Goal: Task Accomplishment & Management: Manage account settings

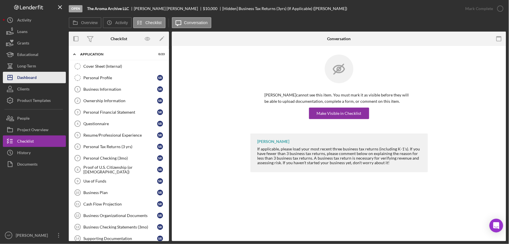
click at [50, 76] on button "Icon/Dashboard Dashboard" at bounding box center [34, 77] width 63 height 11
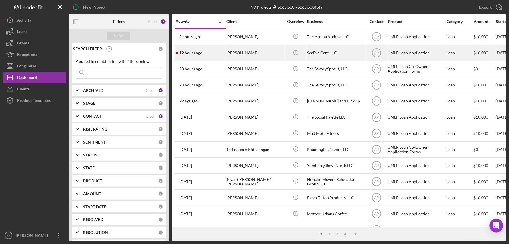
click at [260, 53] on div "[PERSON_NAME]" at bounding box center [254, 52] width 57 height 15
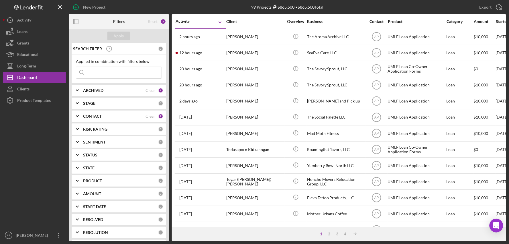
click at [118, 75] on input at bounding box center [118, 72] width 85 height 11
type input "cipriani"
click at [116, 33] on div "Apply" at bounding box center [119, 36] width 11 height 9
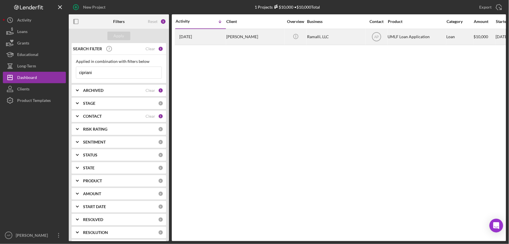
click at [326, 40] on div "Ramalli, LLC" at bounding box center [335, 36] width 57 height 15
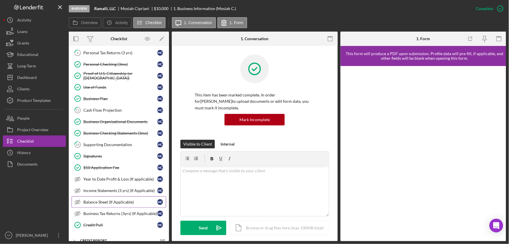
scroll to position [95, 0]
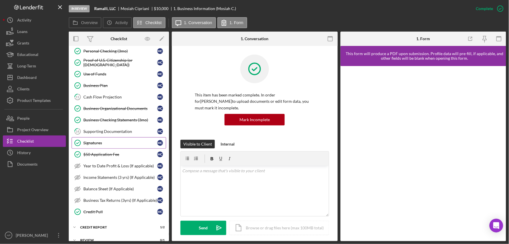
click at [106, 142] on div "Signatures" at bounding box center [120, 142] width 74 height 5
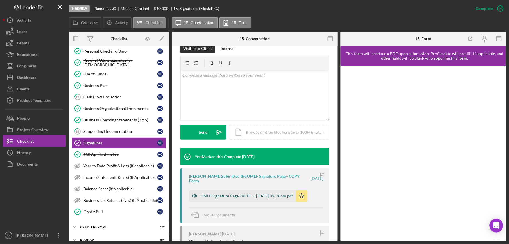
click at [239, 193] on div "UMLF Signature Page EXCEL -- [DATE] 09_28pm.pdf" at bounding box center [247, 195] width 93 height 5
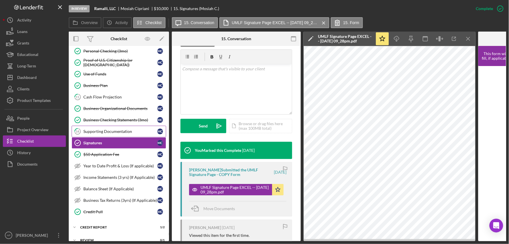
scroll to position [64, 0]
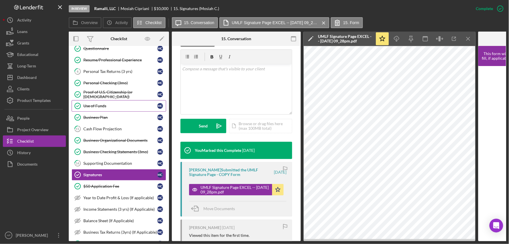
click at [133, 102] on link "Use of Funds Use of Funds M C" at bounding box center [119, 105] width 95 height 11
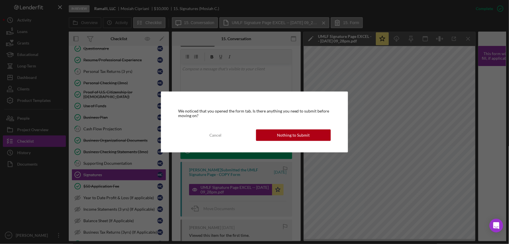
click at [133, 95] on div "We noticed that you opened the form tab. Is there anything you need to submit b…" at bounding box center [254, 122] width 509 height 244
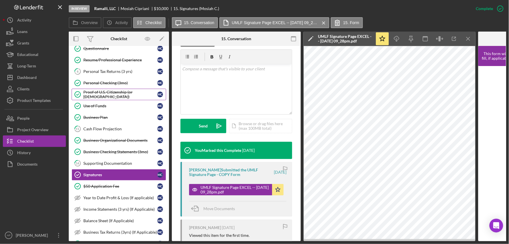
click at [139, 94] on div "Proof of U.S. Citizenship (or [DEMOGRAPHIC_DATA])" at bounding box center [120, 94] width 74 height 9
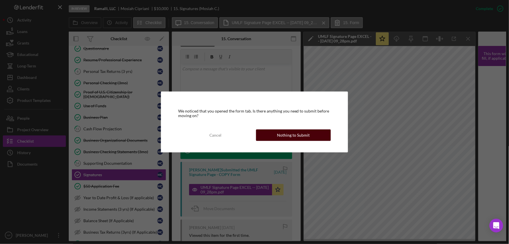
click at [293, 135] on div "Nothing to Submit" at bounding box center [293, 134] width 33 height 11
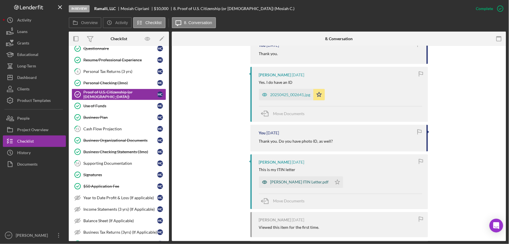
click at [277, 179] on div "[PERSON_NAME] ITIN Letter.pdf" at bounding box center [295, 181] width 73 height 11
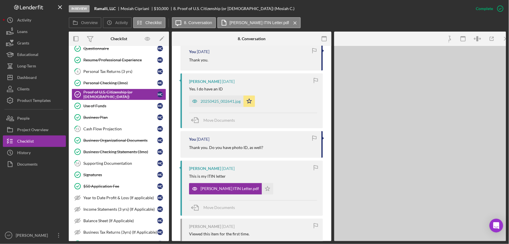
scroll to position [226, 0]
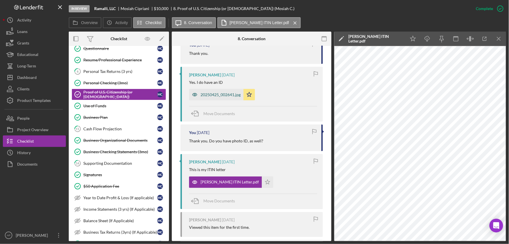
click at [222, 94] on div "20250425_002641.jpg" at bounding box center [221, 94] width 40 height 5
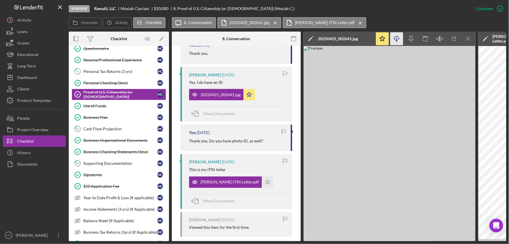
click at [396, 38] on icon "Icon/Download" at bounding box center [397, 38] width 13 height 13
click at [102, 172] on link "Signatures Signatures M C" at bounding box center [119, 174] width 95 height 11
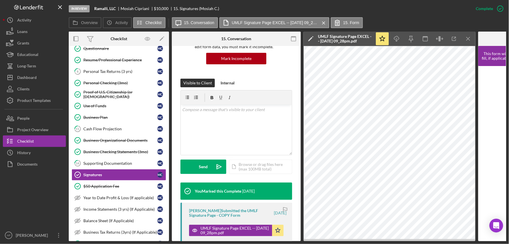
scroll to position [64, 0]
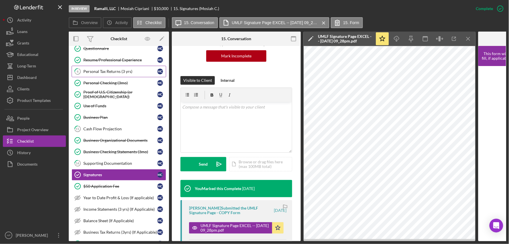
click at [102, 73] on div "Personal Tax Returns (3 yrs)" at bounding box center [120, 71] width 74 height 5
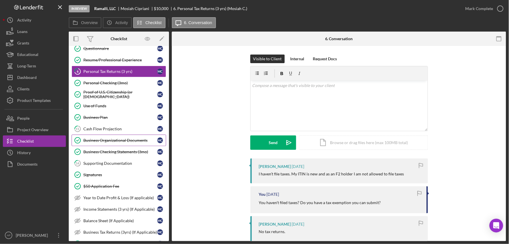
click at [111, 137] on link "Business Organizational Documents Business Organizational Documents M C" at bounding box center [119, 139] width 95 height 11
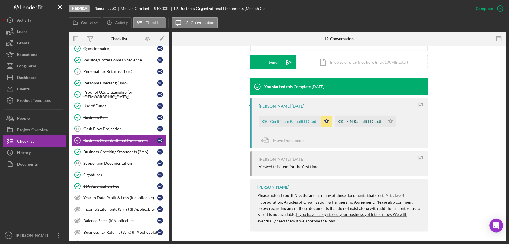
click at [362, 122] on div "EIN Ramalli LLC.pdf" at bounding box center [364, 121] width 35 height 5
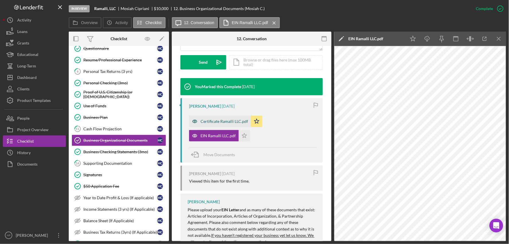
click at [217, 121] on div "Certificate Ramalli LLC.pdf" at bounding box center [225, 121] width 48 height 5
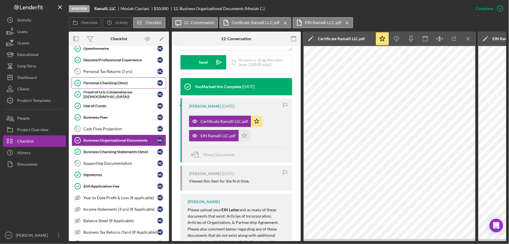
click at [95, 81] on link "Personal Checking (3mo) Personal Checking (3mo) M C" at bounding box center [119, 82] width 95 height 11
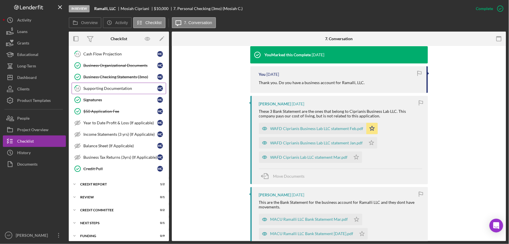
scroll to position [144, 0]
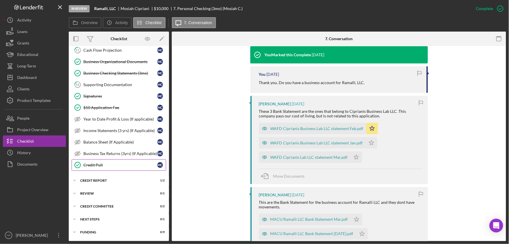
click at [115, 166] on div "Credit Pull" at bounding box center [120, 165] width 74 height 5
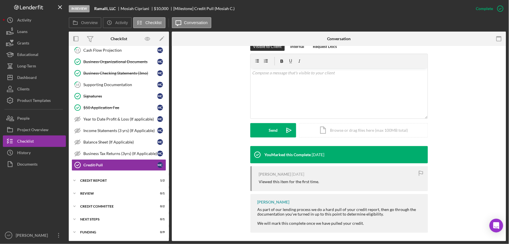
scroll to position [95, 0]
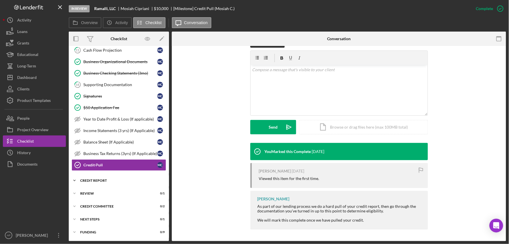
click at [87, 182] on div "Icon/Expander Credit report 1 / 2" at bounding box center [119, 180] width 100 height 11
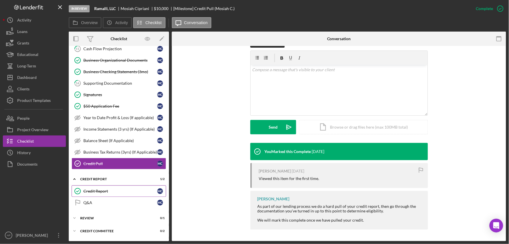
click at [93, 193] on div "Credit Report" at bounding box center [120, 191] width 74 height 5
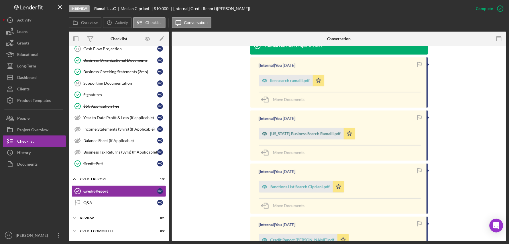
scroll to position [191, 0]
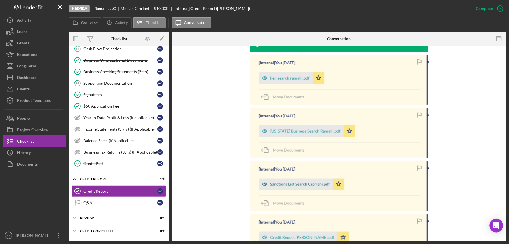
click at [296, 186] on div "Sanctions List Search Cipriani.pdf" at bounding box center [301, 184] width 60 height 5
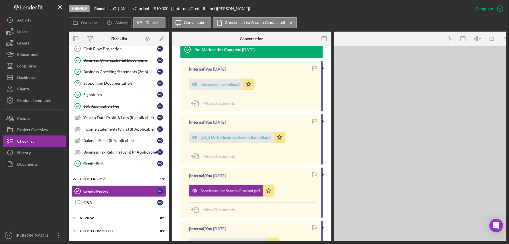
scroll to position [197, 0]
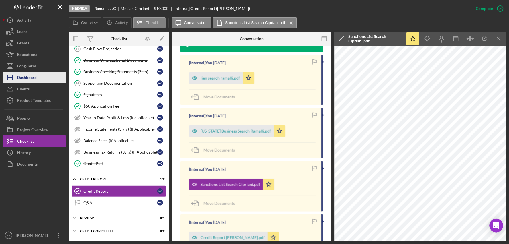
click at [48, 78] on button "Icon/Dashboard Dashboard" at bounding box center [34, 77] width 63 height 11
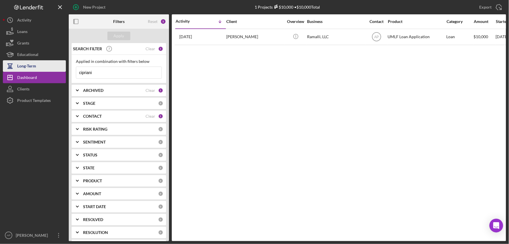
drag, startPoint x: 105, startPoint y: 72, endPoint x: 65, endPoint y: 71, distance: 39.9
click at [65, 71] on div "New Project 1 Projects $10,000 • $10,000 Total cipriani Export Icon/Export Filt…" at bounding box center [255, 120] width 504 height 241
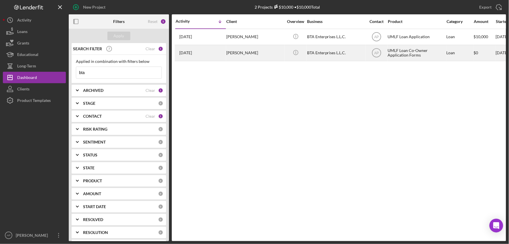
type input "bta"
click at [406, 57] on div "UMLF Loan Co-Owner Application Forms" at bounding box center [416, 52] width 57 height 15
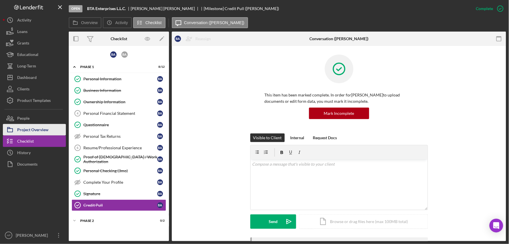
drag, startPoint x: 39, startPoint y: 132, endPoint x: 58, endPoint y: 132, distance: 19.8
click at [39, 132] on div "Project Overview" at bounding box center [32, 130] width 31 height 13
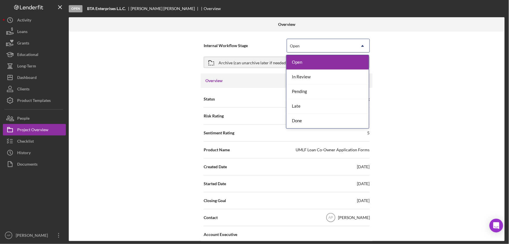
click at [319, 47] on div "Open" at bounding box center [321, 45] width 69 height 13
click at [300, 119] on div "Done" at bounding box center [328, 121] width 83 height 15
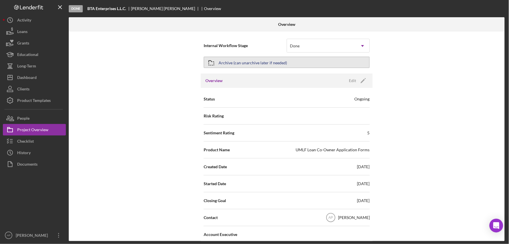
click at [264, 63] on div "Archive (can unarchive later if needed)" at bounding box center [253, 62] width 69 height 10
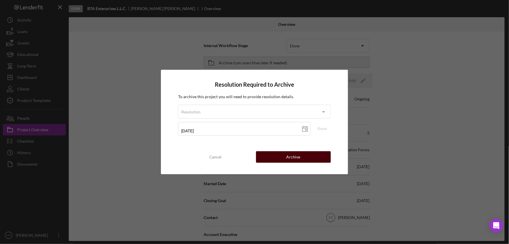
click at [310, 159] on button "Archive" at bounding box center [293, 156] width 75 height 11
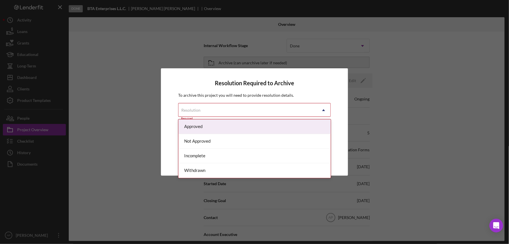
click at [321, 112] on icon "Icon/Dropdown Arrow" at bounding box center [324, 110] width 14 height 14
drag, startPoint x: 283, startPoint y: 128, endPoint x: 292, endPoint y: 127, distance: 8.4
click at [284, 128] on div "Approved" at bounding box center [255, 126] width 152 height 15
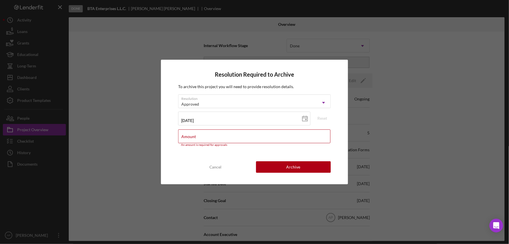
drag, startPoint x: 294, startPoint y: 168, endPoint x: 370, endPoint y: 162, distance: 76.7
click at [294, 167] on div "Archive" at bounding box center [294, 166] width 14 height 11
click at [223, 138] on input "Amount" at bounding box center [254, 136] width 152 height 14
type input "$10,000"
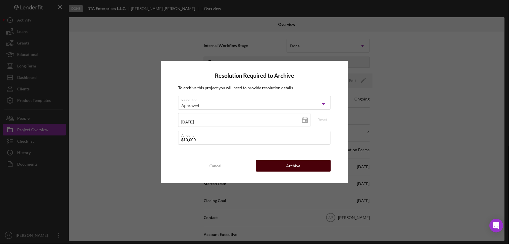
drag, startPoint x: 277, startPoint y: 174, endPoint x: 291, endPoint y: 170, distance: 14.0
click at [280, 173] on div "Resolution Required to Archive To archive this project you will need to provide…" at bounding box center [254, 122] width 187 height 122
drag, startPoint x: 296, startPoint y: 167, endPoint x: 311, endPoint y: 168, distance: 15.2
click at [296, 167] on div "Archive" at bounding box center [294, 165] width 14 height 11
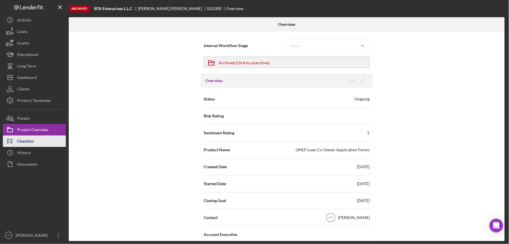
drag, startPoint x: 34, startPoint y: 144, endPoint x: 38, endPoint y: 142, distance: 5.0
click at [34, 144] on button "Checklist" at bounding box center [34, 140] width 63 height 11
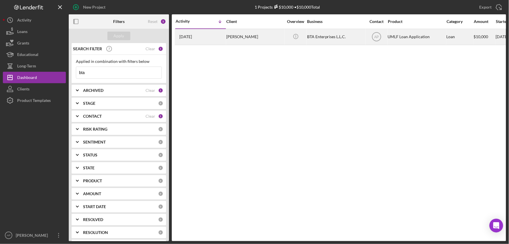
click at [318, 37] on div "BTA Enterprises L.L.C." at bounding box center [335, 36] width 57 height 15
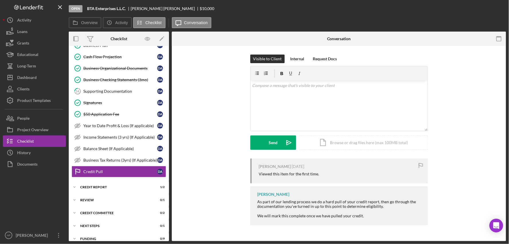
scroll to position [143, 0]
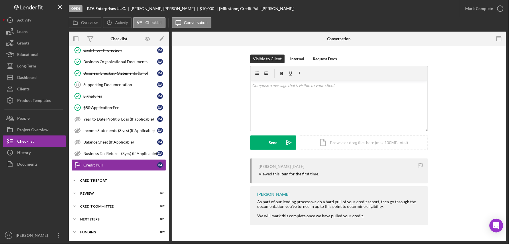
click at [85, 182] on div "Credit report" at bounding box center [121, 180] width 82 height 3
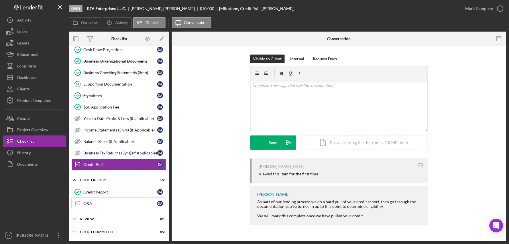
click at [76, 205] on line at bounding box center [76, 203] width 0 height 5
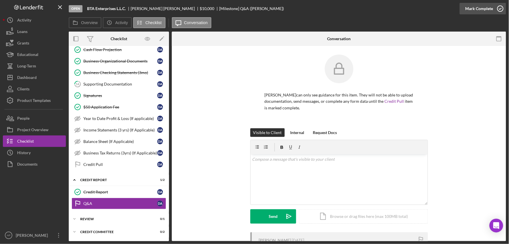
click at [489, 7] on div "Mark Complete" at bounding box center [480, 8] width 28 height 11
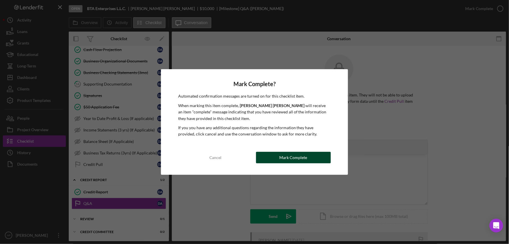
click at [294, 161] on div "Mark Complete" at bounding box center [294, 157] width 28 height 11
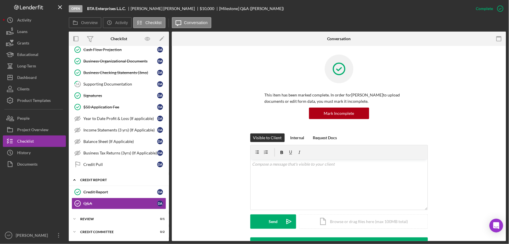
click at [76, 183] on icon "Icon/Expander" at bounding box center [74, 179] width 11 height 11
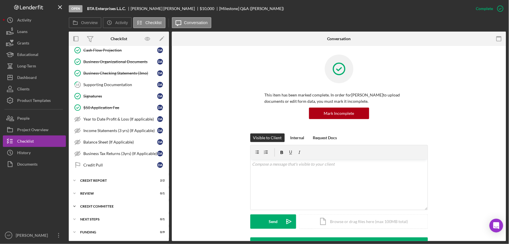
scroll to position [144, 0]
click at [77, 193] on icon "Icon/Expander" at bounding box center [74, 192] width 11 height 11
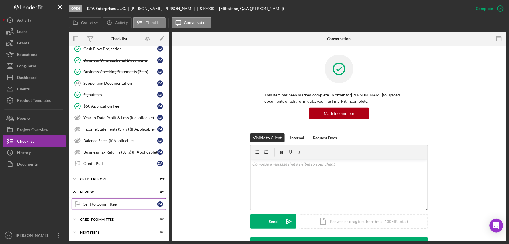
drag, startPoint x: 90, startPoint y: 204, endPoint x: 139, endPoint y: 206, distance: 49.1
click at [90, 204] on div "Sent to Committee" at bounding box center [120, 204] width 74 height 5
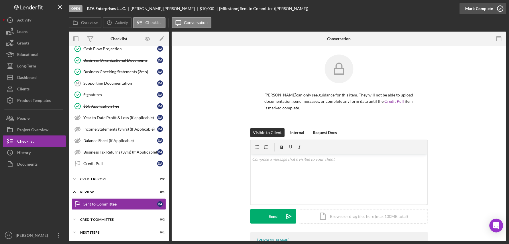
click at [502, 10] on icon "button" at bounding box center [501, 8] width 14 height 14
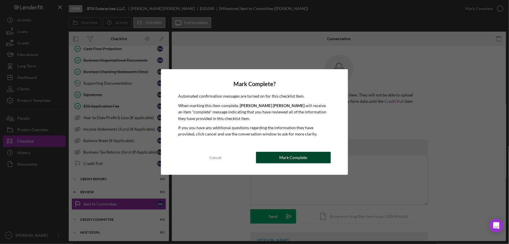
click at [276, 160] on button "Mark Complete" at bounding box center [293, 157] width 75 height 11
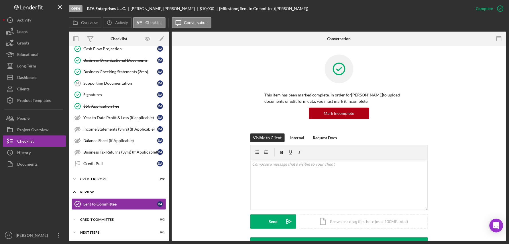
click at [74, 194] on icon "Icon/Expander" at bounding box center [74, 191] width 11 height 11
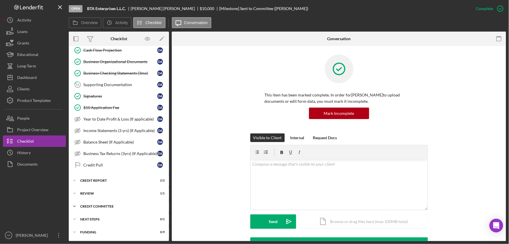
click at [76, 209] on icon "Icon/Expander" at bounding box center [74, 205] width 11 height 11
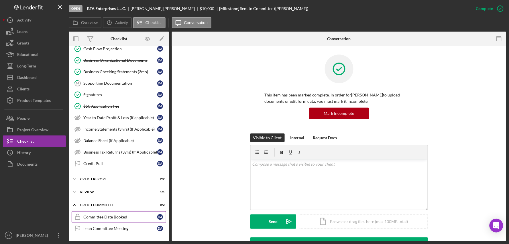
drag, startPoint x: 83, startPoint y: 218, endPoint x: 92, endPoint y: 218, distance: 8.6
click at [84, 218] on div "Committee Date Booked" at bounding box center [120, 216] width 74 height 5
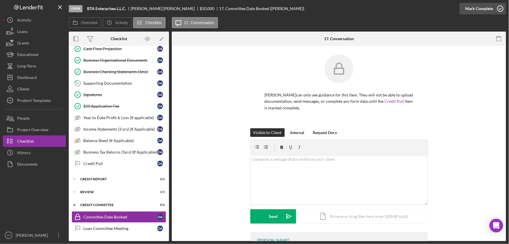
click at [491, 12] on div "Mark Complete" at bounding box center [480, 8] width 28 height 11
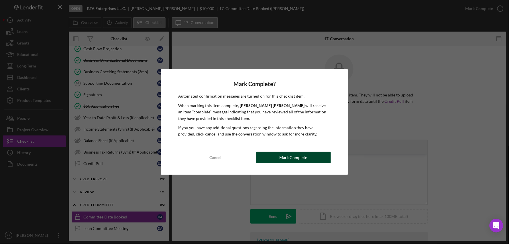
click at [308, 154] on button "Mark Complete" at bounding box center [293, 157] width 75 height 11
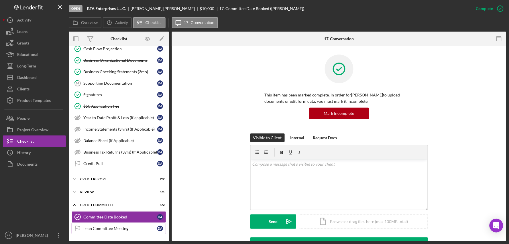
click at [96, 227] on div "Loan Committee Meeting" at bounding box center [120, 228] width 74 height 5
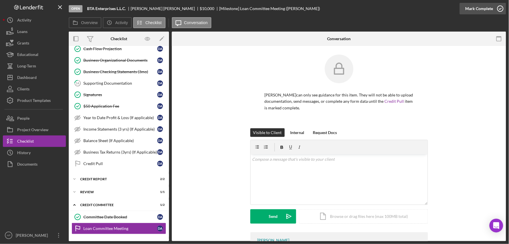
click at [505, 9] on icon "button" at bounding box center [501, 8] width 14 height 14
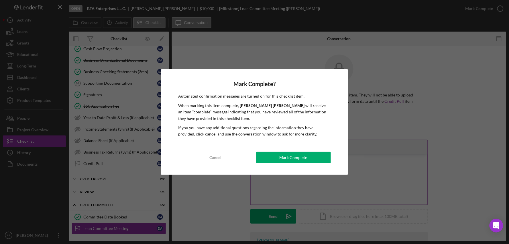
click at [268, 159] on button "Mark Complete" at bounding box center [293, 157] width 75 height 11
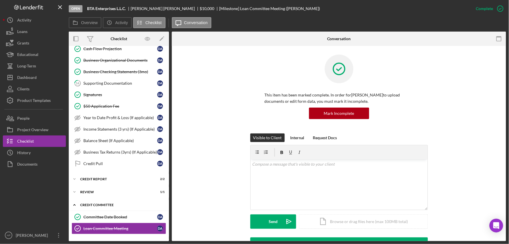
click at [78, 207] on icon "Icon/Expander" at bounding box center [74, 204] width 11 height 11
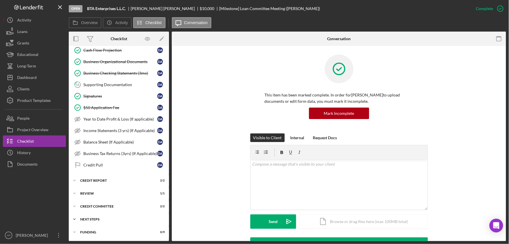
click at [106, 214] on div "Icon/Expander Next Steps 0 / 1" at bounding box center [119, 218] width 100 height 11
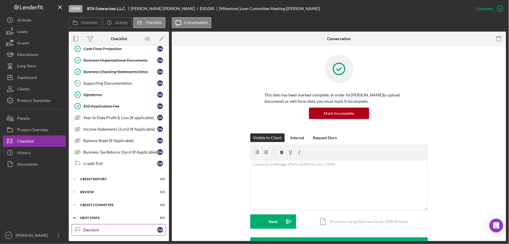
click at [98, 230] on div "Decision" at bounding box center [120, 229] width 74 height 5
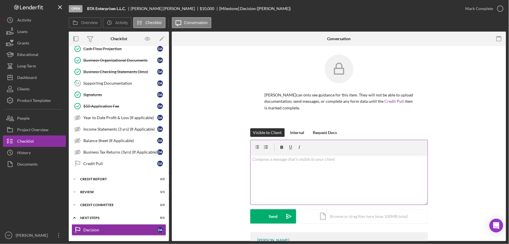
click at [325, 181] on div "v Color teal Color pink Remove color Add row above Add row below Add column bef…" at bounding box center [339, 179] width 177 height 50
click at [486, 2] on div "Mark Complete" at bounding box center [483, 8] width 46 height 17
click at [486, 6] on div "Mark Complete" at bounding box center [480, 8] width 28 height 11
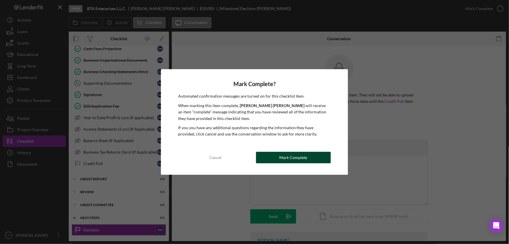
click at [276, 157] on button "Mark Complete" at bounding box center [293, 157] width 75 height 11
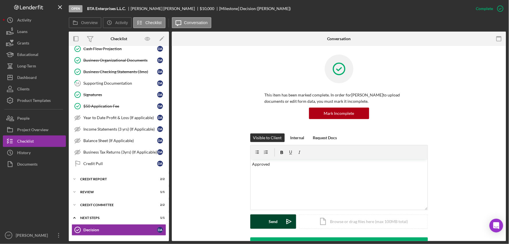
click at [268, 218] on button "Send Icon/icon-invite-send" at bounding box center [274, 221] width 46 height 14
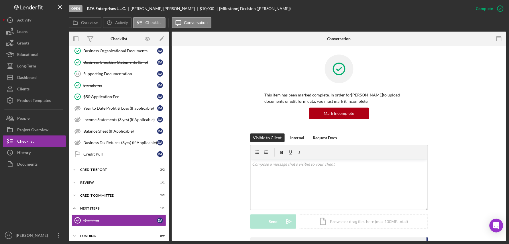
scroll to position [158, 0]
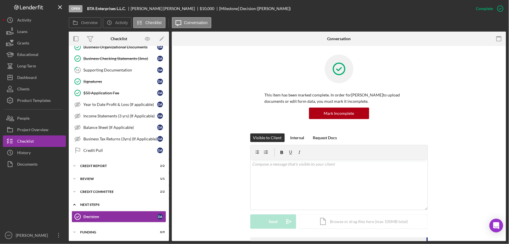
click at [77, 204] on icon "Icon/Expander" at bounding box center [74, 204] width 11 height 11
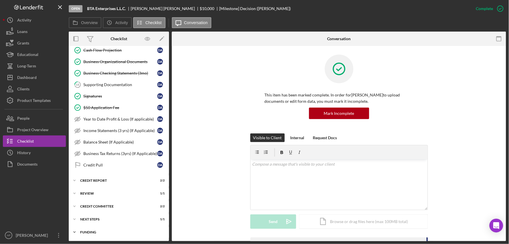
click at [80, 232] on icon "Icon/Expander" at bounding box center [74, 231] width 11 height 11
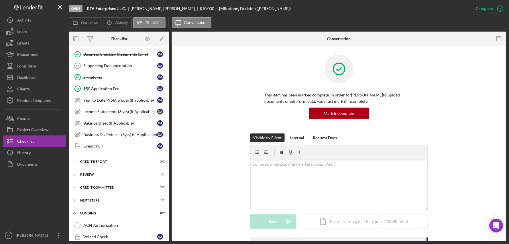
scroll to position [123, 0]
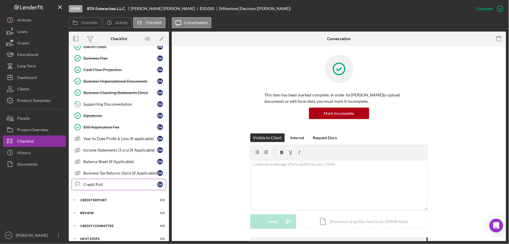
click at [77, 183] on icon "Credit Pull" at bounding box center [78, 184] width 14 height 14
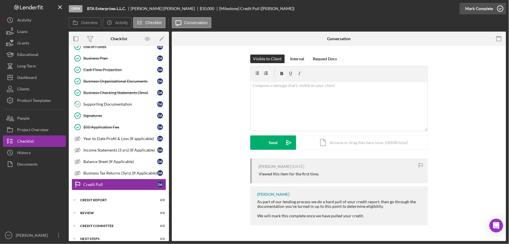
click at [492, 12] on div "Mark Complete" at bounding box center [480, 8] width 28 height 11
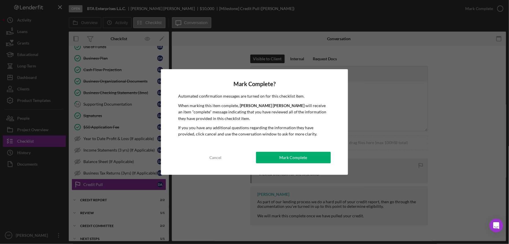
click at [304, 163] on div "Mark Complete? Automated confirmation messages are turned on for this checklist…" at bounding box center [254, 121] width 187 height 105
click at [303, 160] on div "Mark Complete" at bounding box center [294, 157] width 28 height 11
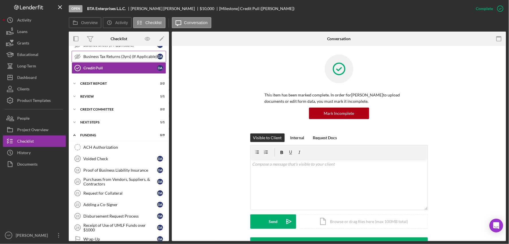
scroll to position [250, 0]
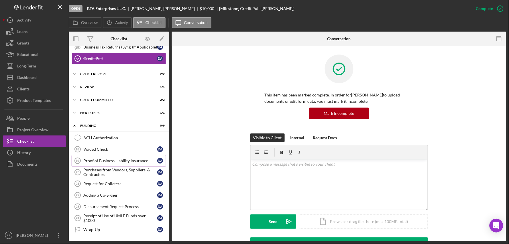
click at [118, 156] on link "Proof of Business Liability Insurance 19 Proof of Business Liability Insurance …" at bounding box center [119, 160] width 95 height 11
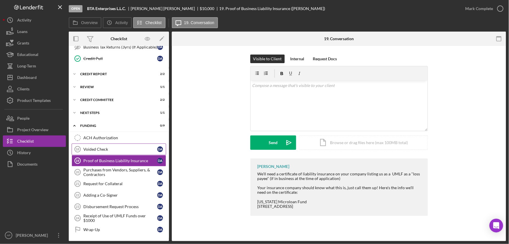
click at [115, 151] on div "Voided Check" at bounding box center [120, 149] width 74 height 5
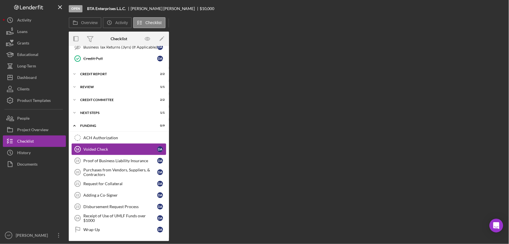
scroll to position [250, 0]
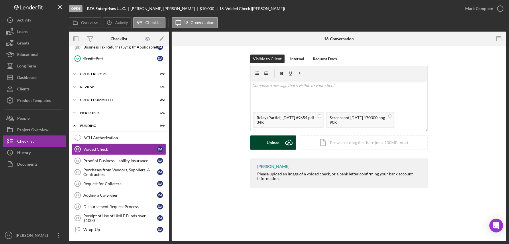
click at [269, 147] on div "Upload" at bounding box center [273, 142] width 13 height 14
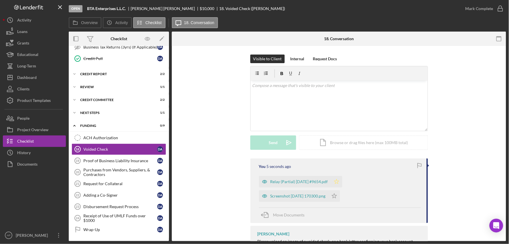
click at [339, 183] on polygon "button" at bounding box center [336, 181] width 5 height 5
click at [471, 6] on div "Mark Complete" at bounding box center [480, 8] width 28 height 11
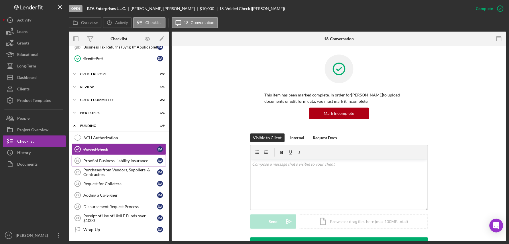
click at [110, 164] on link "Proof of Business Liability Insurance 19 Proof of Business Liability Insurance …" at bounding box center [119, 160] width 95 height 11
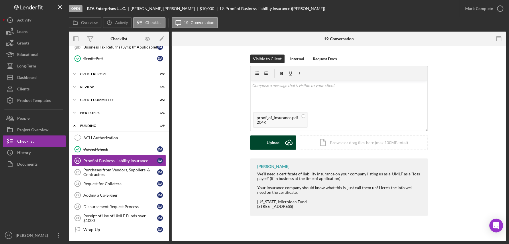
click at [288, 144] on icon "submit" at bounding box center [289, 142] width 7 height 4
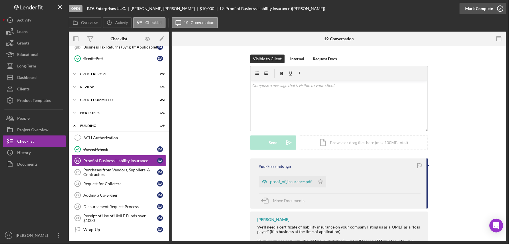
click at [491, 12] on div "Mark Complete" at bounding box center [480, 8] width 28 height 11
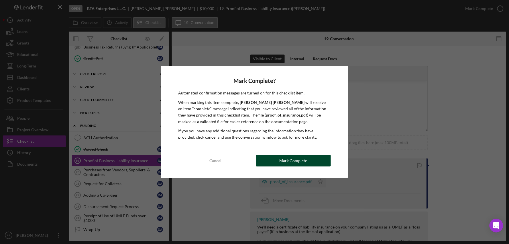
click at [271, 161] on button "Mark Complete" at bounding box center [293, 160] width 75 height 11
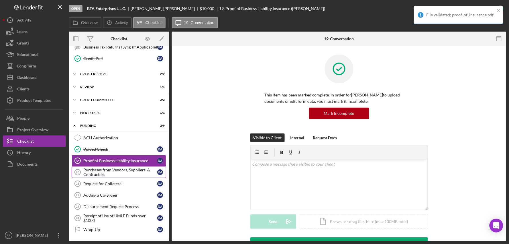
click at [102, 173] on div "Purchases from Vendors, Suppliers, & Contractors" at bounding box center [120, 171] width 74 height 9
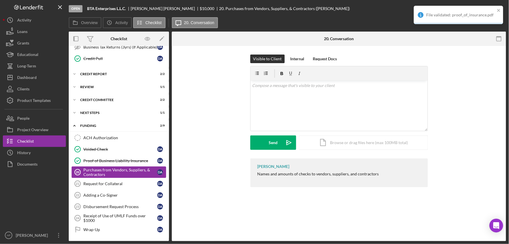
scroll to position [250, 0]
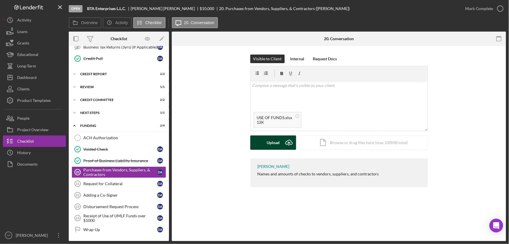
click at [277, 140] on div "Upload" at bounding box center [273, 142] width 13 height 14
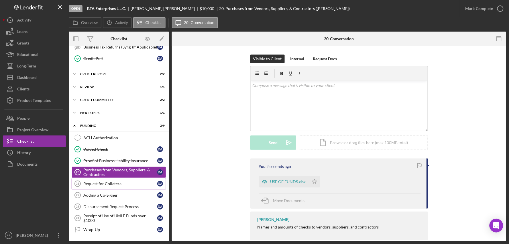
click at [116, 184] on div "Request for Collateral" at bounding box center [120, 183] width 74 height 5
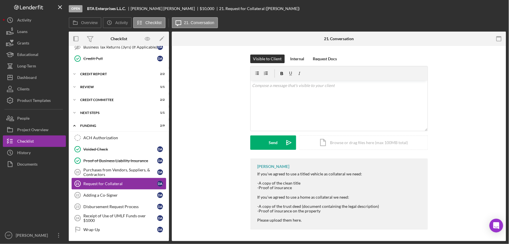
scroll to position [250, 0]
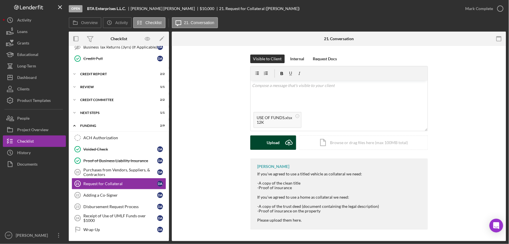
click at [271, 144] on div "Upload" at bounding box center [273, 142] width 13 height 14
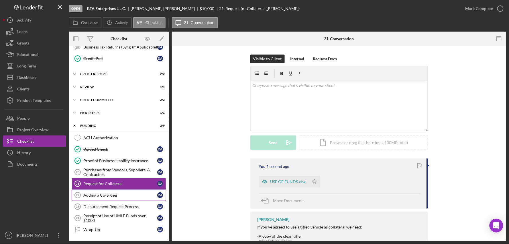
click at [111, 197] on div "Adding a Co-Signer" at bounding box center [120, 195] width 74 height 5
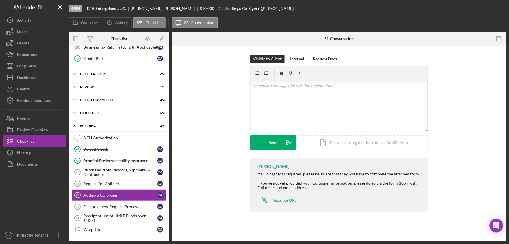
scroll to position [250, 0]
click at [486, 11] on div "Mark Complete" at bounding box center [480, 8] width 28 height 11
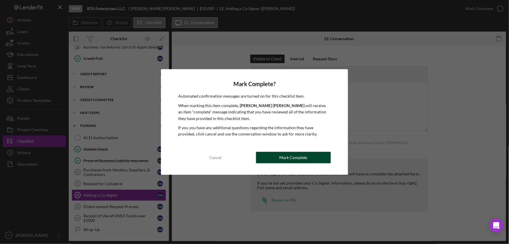
click at [278, 155] on button "Mark Complete" at bounding box center [293, 157] width 75 height 11
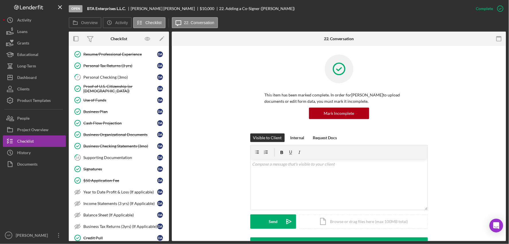
scroll to position [0, 0]
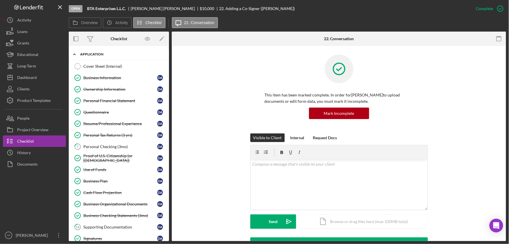
click at [78, 58] on icon "Icon/Expander" at bounding box center [74, 53] width 11 height 11
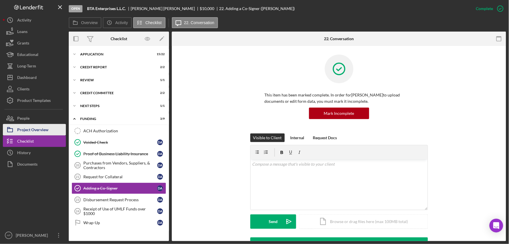
click at [35, 130] on div "Project Overview" at bounding box center [32, 130] width 31 height 13
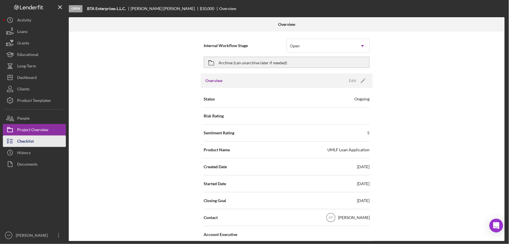
click at [46, 145] on button "Checklist" at bounding box center [34, 140] width 63 height 11
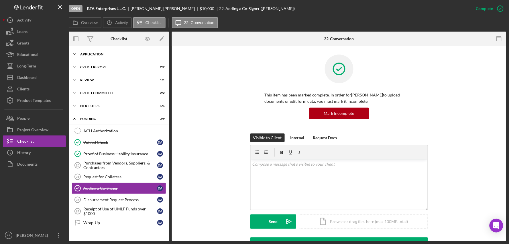
click at [88, 55] on div "Application" at bounding box center [121, 53] width 82 height 3
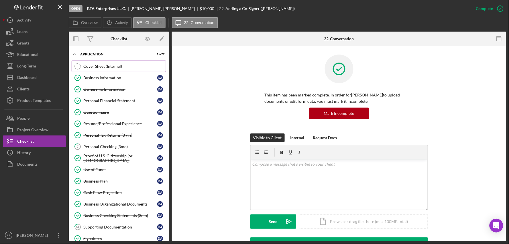
click at [90, 64] on div "Cover Sheet (Internal)" at bounding box center [124, 66] width 83 height 5
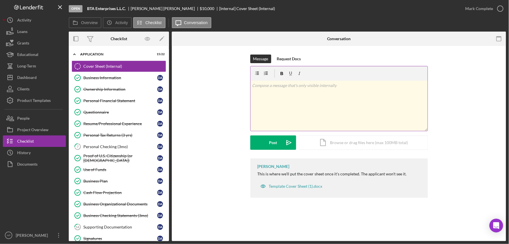
drag, startPoint x: 267, startPoint y: 95, endPoint x: 270, endPoint y: 95, distance: 2.9
click at [267, 95] on div "v Color teal Color pink Remove color Add row above Add row below Add column bef…" at bounding box center [339, 106] width 177 height 50
click at [319, 87] on p "Approved for $10,000 using UCC" at bounding box center [339, 85] width 174 height 6
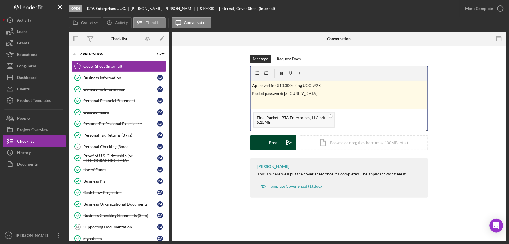
click at [267, 142] on button "Post Icon/icon-invite-send" at bounding box center [274, 142] width 46 height 14
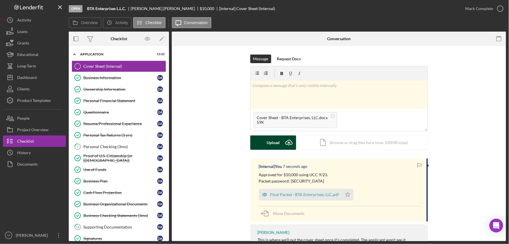
click at [275, 141] on div "Upload" at bounding box center [273, 142] width 13 height 14
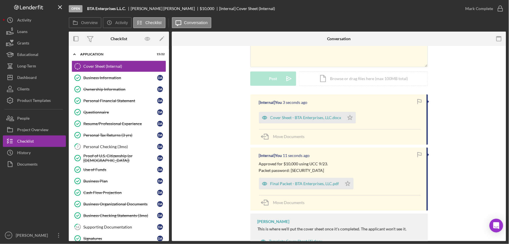
scroll to position [88, 0]
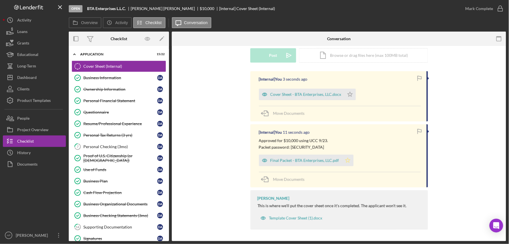
click at [346, 159] on icon "Icon/Star" at bounding box center [347, 160] width 11 height 11
click at [477, 9] on div "Mark Complete" at bounding box center [480, 8] width 28 height 11
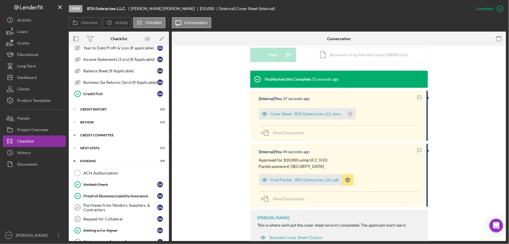
scroll to position [0, 0]
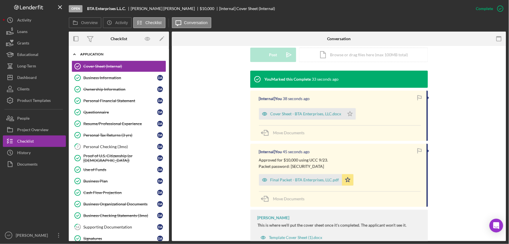
click at [78, 54] on icon "Icon/Expander" at bounding box center [74, 53] width 11 height 11
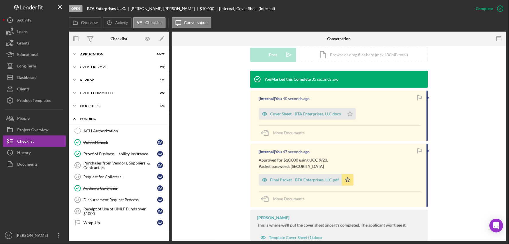
drag, startPoint x: 75, startPoint y: 116, endPoint x: 96, endPoint y: 116, distance: 21.2
click at [75, 116] on icon "Icon/Expander" at bounding box center [74, 118] width 11 height 11
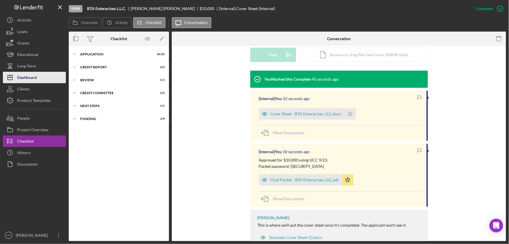
click at [41, 79] on button "Icon/Dashboard Dashboard" at bounding box center [34, 77] width 63 height 11
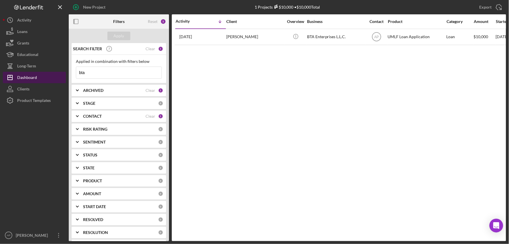
drag, startPoint x: 108, startPoint y: 75, endPoint x: 65, endPoint y: 75, distance: 43.0
click at [65, 75] on div "New Project 1 Projects $10,000 • $10,000 Total bta Export Icon/Export Filters R…" at bounding box center [255, 120] width 504 height 241
click at [130, 36] on button "Apply" at bounding box center [118, 36] width 23 height 9
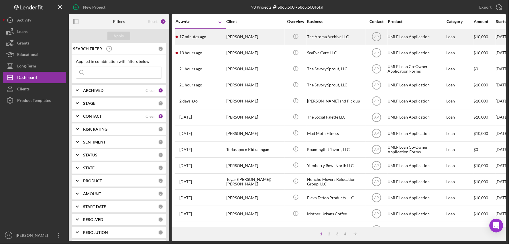
click at [266, 34] on div "[PERSON_NAME]" at bounding box center [254, 36] width 57 height 15
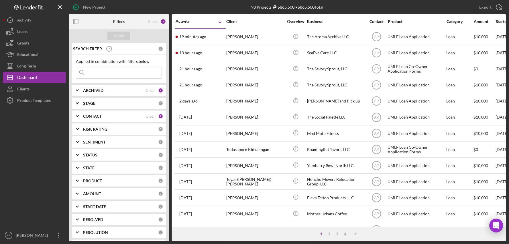
click at [108, 69] on input at bounding box center [118, 72] width 85 height 11
type input "Brow"
click at [130, 33] on button "Apply" at bounding box center [118, 36] width 23 height 9
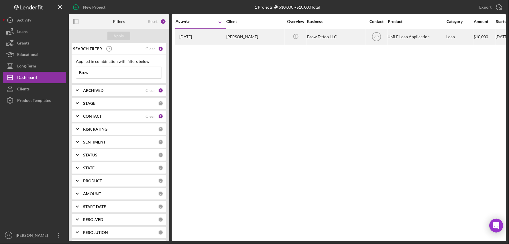
click at [316, 38] on div "Brow Tattoo, LLC" at bounding box center [335, 36] width 57 height 15
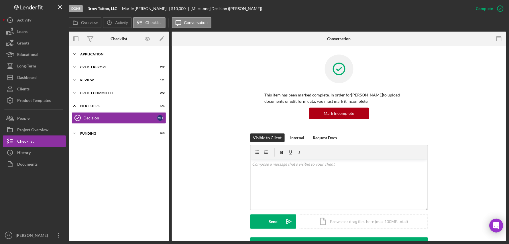
click at [80, 55] on icon "Icon/Expander" at bounding box center [74, 53] width 11 height 11
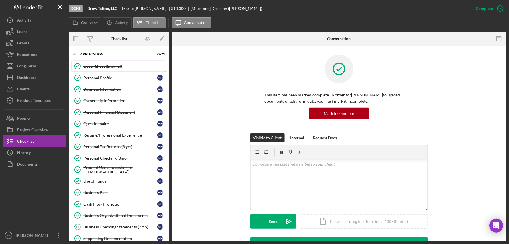
click at [107, 64] on div "Cover Sheet (Internal)" at bounding box center [124, 66] width 83 height 5
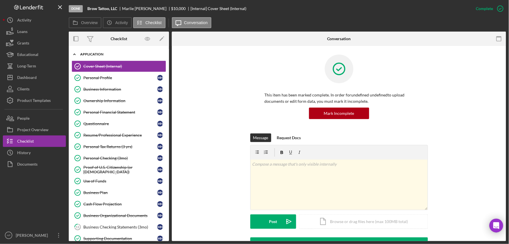
click at [79, 54] on icon "Icon/Expander" at bounding box center [74, 53] width 11 height 11
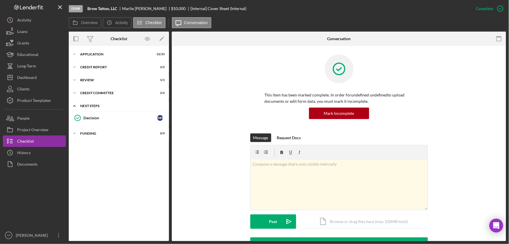
click at [76, 105] on icon "Icon/Expander" at bounding box center [74, 105] width 11 height 11
click at [79, 117] on icon "Icon/Expander" at bounding box center [74, 118] width 11 height 11
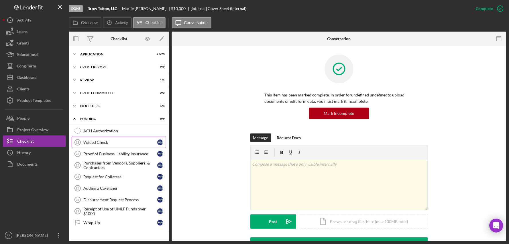
click at [96, 142] on div "Voided Check" at bounding box center [120, 142] width 74 height 5
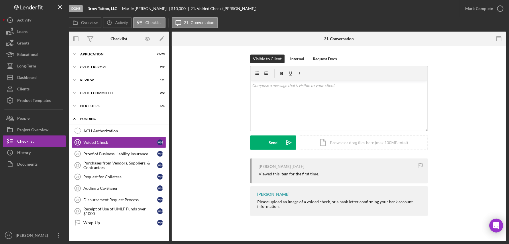
click at [73, 116] on icon "Icon/Expander" at bounding box center [74, 118] width 11 height 11
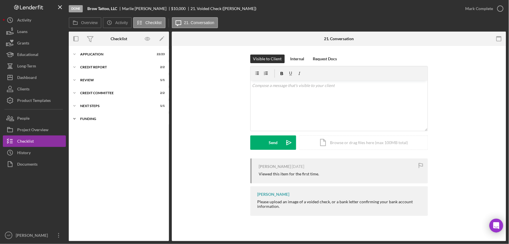
click at [73, 117] on icon "Icon/Expander" at bounding box center [74, 118] width 11 height 11
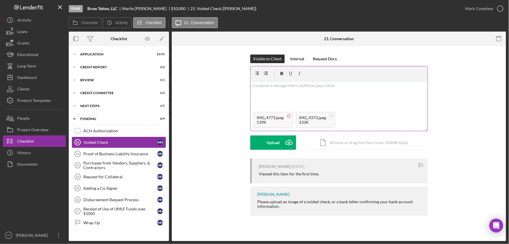
click at [288, 117] on circle at bounding box center [288, 115] width 3 height 3
click at [277, 146] on div "Upload" at bounding box center [273, 142] width 13 height 14
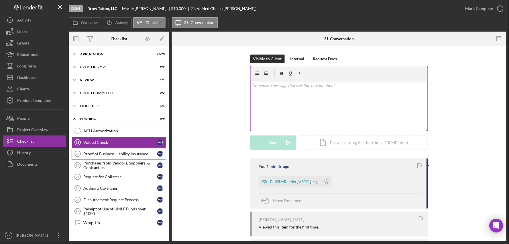
click at [115, 153] on div "Proof of Business Liability Insurance" at bounding box center [120, 153] width 74 height 5
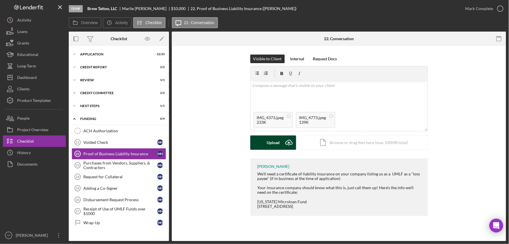
click at [267, 142] on div "Upload" at bounding box center [273, 142] width 13 height 14
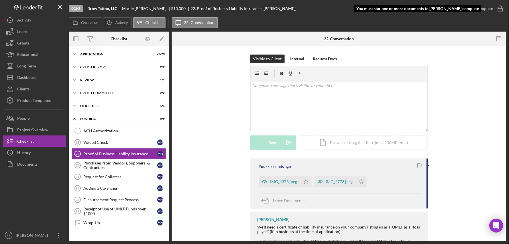
click at [497, 9] on icon "button" at bounding box center [501, 8] width 14 height 14
click at [360, 180] on icon "Icon/Star" at bounding box center [361, 181] width 11 height 11
click at [468, 9] on div "Mark Complete" at bounding box center [480, 8] width 28 height 11
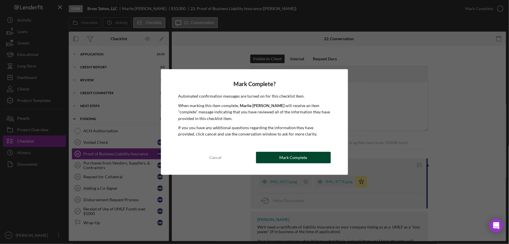
click at [300, 159] on div "Mark Complete" at bounding box center [294, 157] width 28 height 11
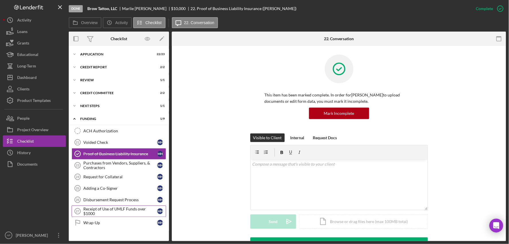
click at [104, 210] on div "Receipt of Use of UMLF Funds over $1000" at bounding box center [120, 210] width 74 height 9
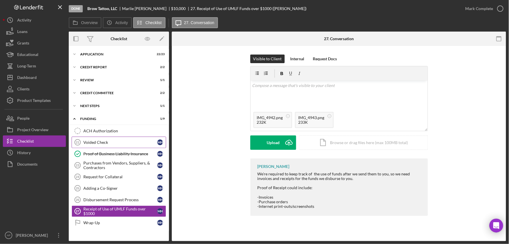
click at [121, 139] on link "Voided Check 21 Voided Check M H" at bounding box center [119, 141] width 95 height 11
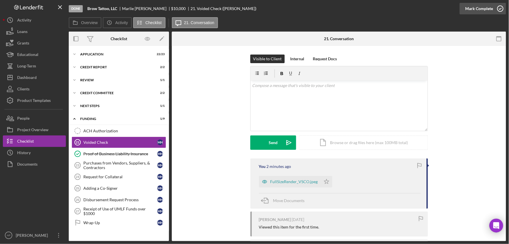
click at [472, 7] on div "Mark Complete" at bounding box center [480, 8] width 28 height 11
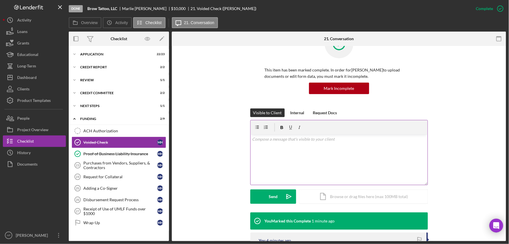
scroll to position [95, 0]
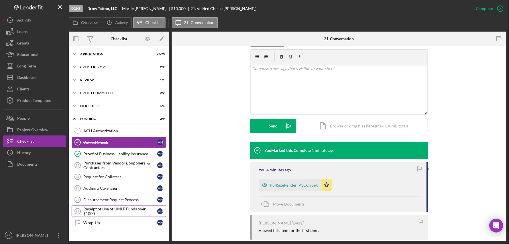
drag, startPoint x: 112, startPoint y: 212, endPoint x: 129, endPoint y: 208, distance: 17.6
click at [112, 212] on div "Receipt of Use of UMLF Funds over $1000" at bounding box center [120, 210] width 74 height 9
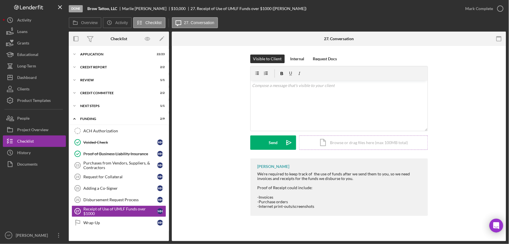
click at [314, 142] on div "Icon/Document Browse or drag files here (max 100MB total) Tap to choose files o…" at bounding box center [363, 142] width 129 height 14
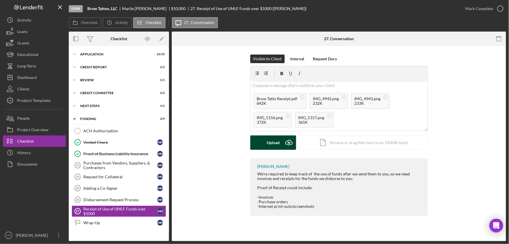
click at [282, 146] on icon "Icon/Upload" at bounding box center [289, 142] width 14 height 14
click at [265, 143] on button "Upload Icon/Upload" at bounding box center [274, 142] width 46 height 14
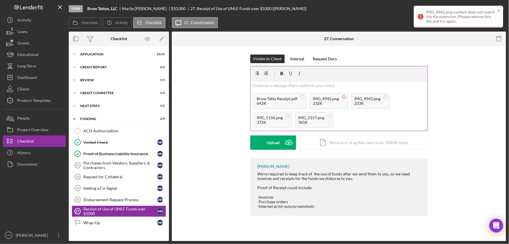
click at [343, 97] on circle at bounding box center [344, 96] width 3 height 3
click at [277, 142] on div "Upload" at bounding box center [273, 142] width 13 height 14
click at [288, 118] on circle at bounding box center [287, 115] width 3 height 3
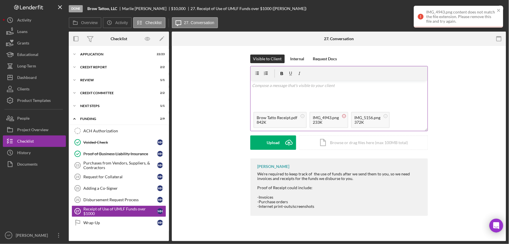
click at [344, 115] on circle at bounding box center [344, 115] width 3 height 3
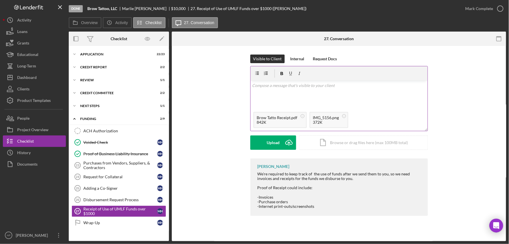
click at [344, 115] on circle at bounding box center [344, 115] width 3 height 3
click at [282, 144] on icon "Icon/Upload" at bounding box center [289, 142] width 14 height 14
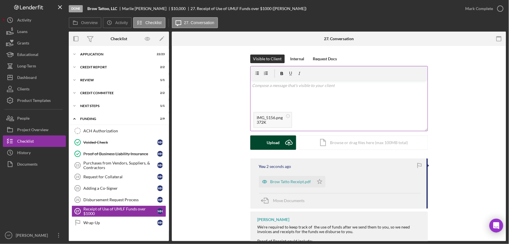
click at [264, 143] on button "Upload Icon/Upload" at bounding box center [274, 142] width 46 height 14
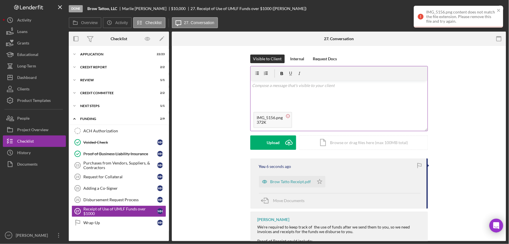
click at [288, 118] on icon at bounding box center [288, 115] width 7 height 7
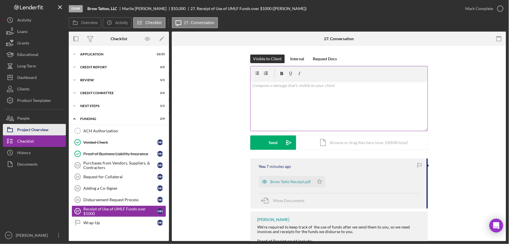
click at [52, 129] on button "Project Overview" at bounding box center [34, 129] width 63 height 11
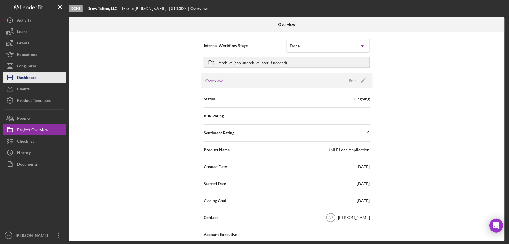
click at [31, 80] on div "Dashboard" at bounding box center [26, 78] width 19 height 13
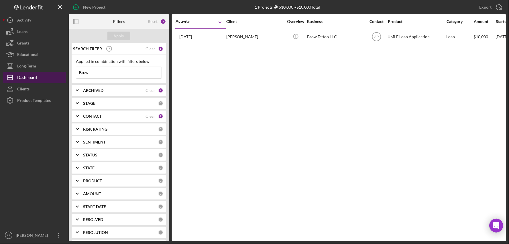
drag, startPoint x: 92, startPoint y: 72, endPoint x: 62, endPoint y: 73, distance: 30.1
click at [62, 73] on div "New Project 1 Projects $10,000 • $10,000 Total Brow Export Icon/Export Filters …" at bounding box center [255, 120] width 504 height 241
click at [116, 39] on div "Apply" at bounding box center [119, 36] width 11 height 9
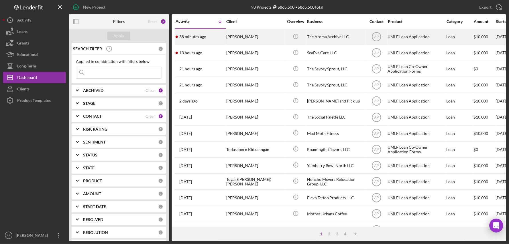
click at [252, 38] on div "[PERSON_NAME]" at bounding box center [254, 36] width 57 height 15
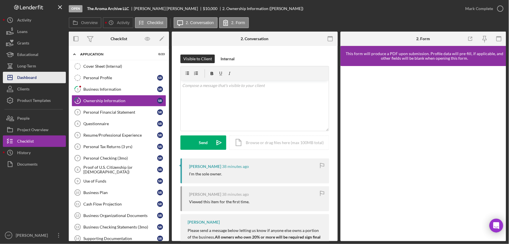
click at [34, 76] on div "Dashboard" at bounding box center [26, 78] width 19 height 13
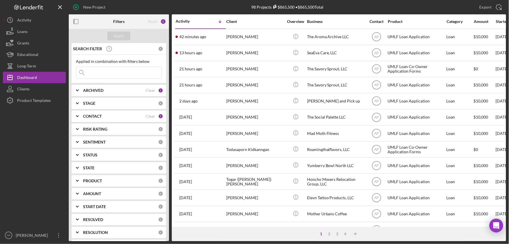
click at [127, 77] on input at bounding box center [118, 72] width 85 height 11
type input "papa"
click at [118, 31] on div "Apply" at bounding box center [119, 36] width 100 height 14
click at [117, 34] on div "Apply" at bounding box center [119, 36] width 11 height 9
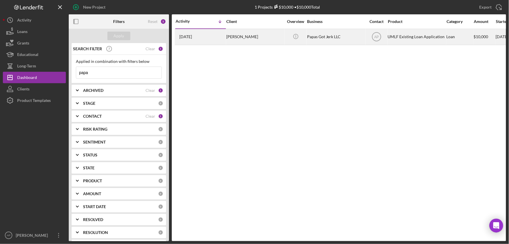
click at [265, 38] on div "Cheryl Ashcraft" at bounding box center [254, 36] width 57 height 15
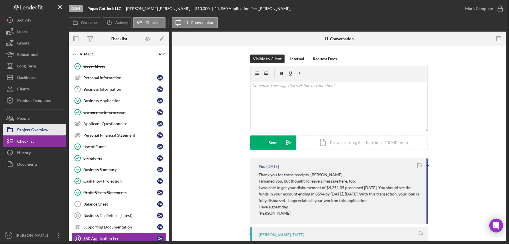
click at [30, 131] on div "Project Overview" at bounding box center [32, 130] width 31 height 13
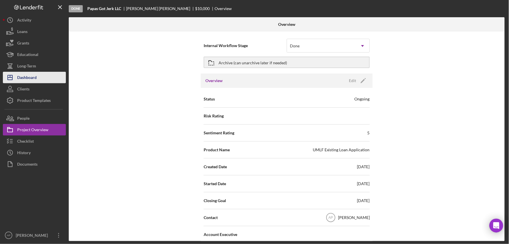
click at [36, 76] on div "Dashboard" at bounding box center [26, 78] width 19 height 13
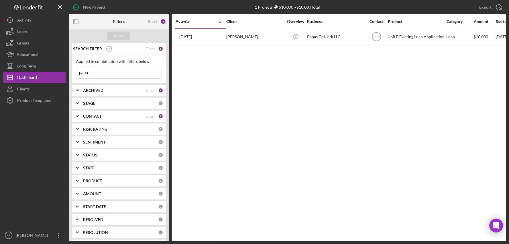
click at [92, 70] on input "papa" at bounding box center [118, 72] width 85 height 11
drag, startPoint x: 92, startPoint y: 74, endPoint x: 72, endPoint y: 75, distance: 20.1
click at [72, 75] on div "Applied in combination with filters below papa Icon/Menu Close" at bounding box center [119, 69] width 95 height 28
type input "urban"
click at [122, 35] on div "Apply" at bounding box center [119, 36] width 11 height 9
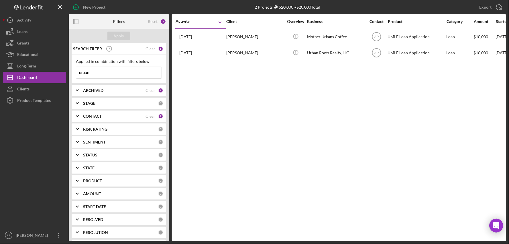
drag, startPoint x: 97, startPoint y: 72, endPoint x: 73, endPoint y: 77, distance: 24.8
click at [73, 77] on div "Applied in combination with filters below urban Icon/Menu Close" at bounding box center [119, 69] width 95 height 28
click at [115, 36] on div "Apply" at bounding box center [119, 36] width 11 height 9
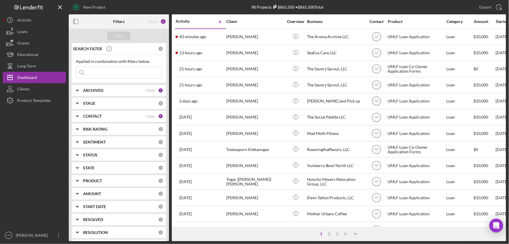
click at [104, 73] on input at bounding box center [118, 72] width 85 height 11
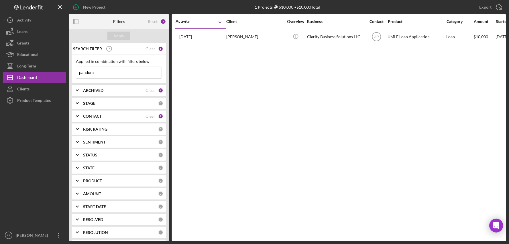
type input "pandora"
click at [243, 232] on div "Activity Icon/Table Sort Arrow Client Overview Business Contact Product Categor…" at bounding box center [339, 127] width 335 height 226
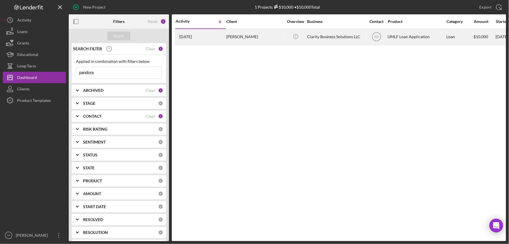
click at [236, 33] on div "[PERSON_NAME]" at bounding box center [254, 36] width 57 height 15
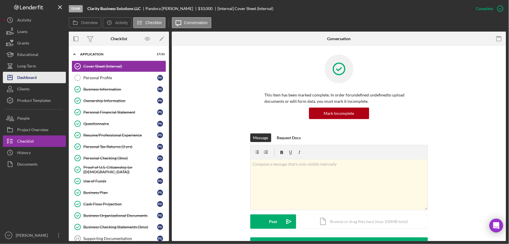
click at [44, 81] on button "Icon/Dashboard Dashboard" at bounding box center [34, 77] width 63 height 11
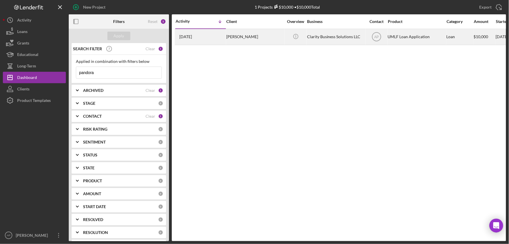
click at [248, 38] on div "[PERSON_NAME]" at bounding box center [254, 36] width 57 height 15
